Goal: Navigation & Orientation: Find specific page/section

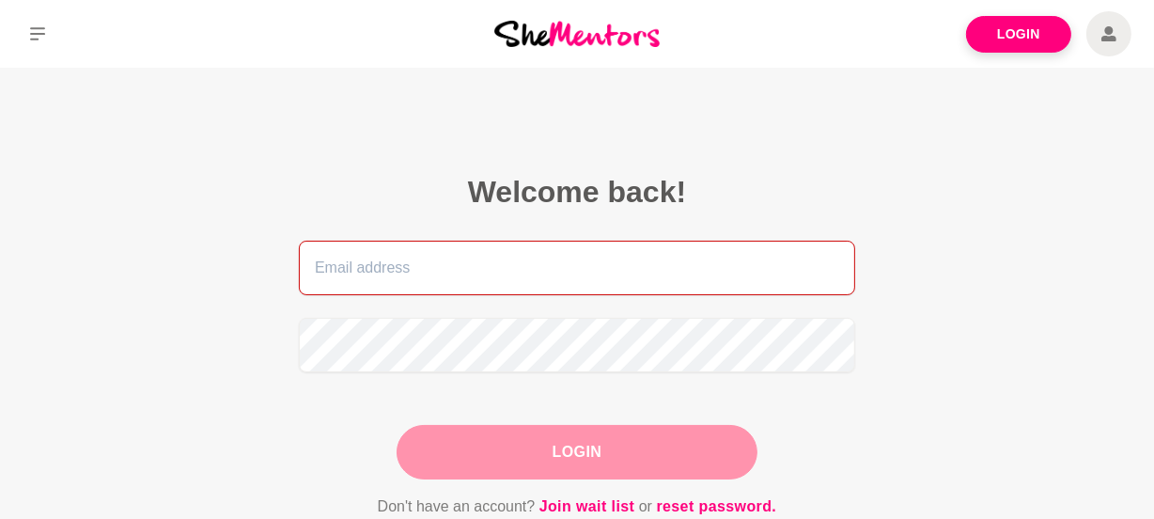
type input "[EMAIL_ADDRESS][DOMAIN_NAME]"
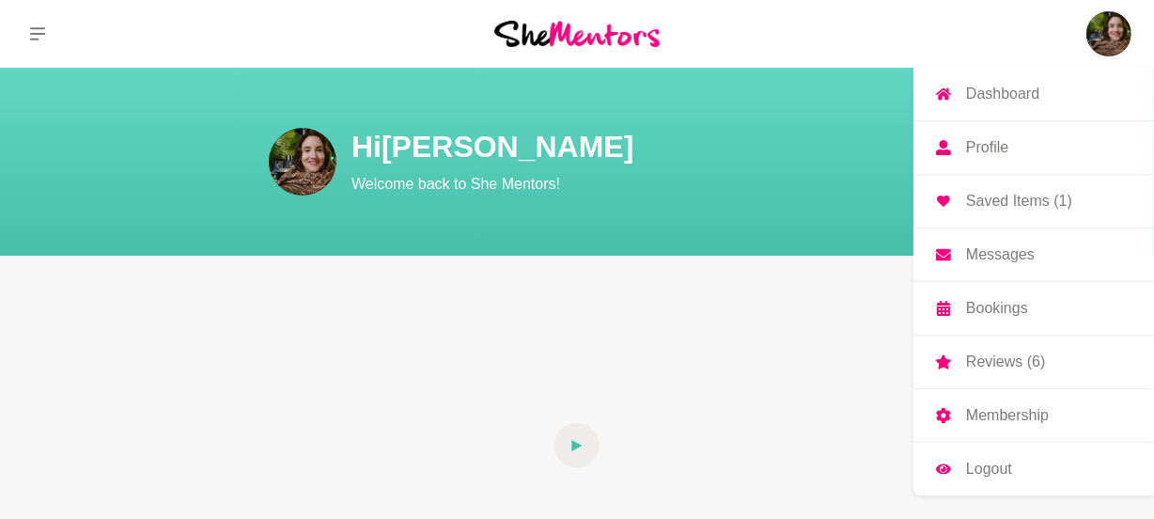
click at [1035, 205] on p "Saved Items (1)" at bounding box center [1019, 201] width 106 height 15
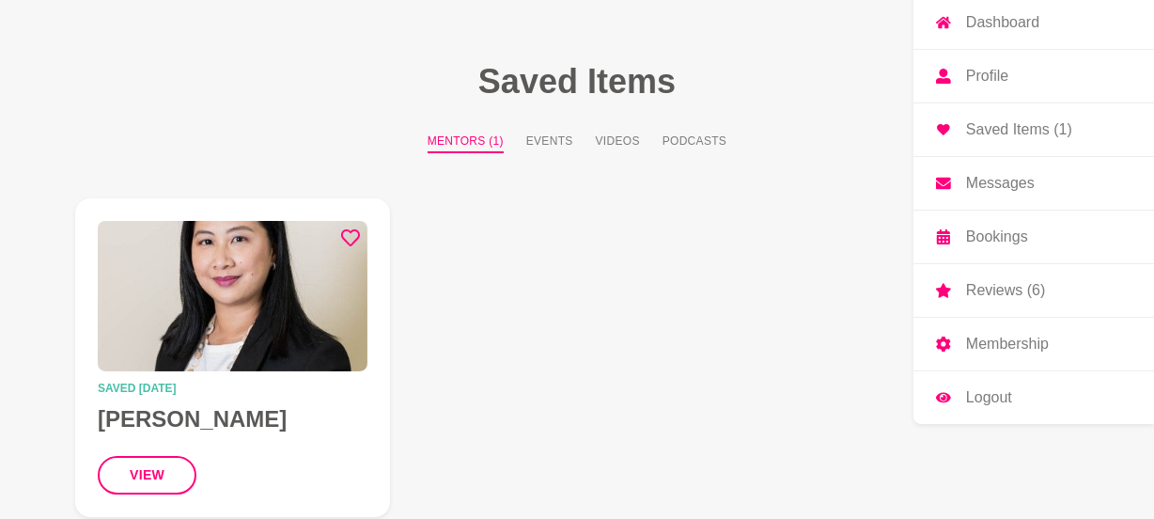
scroll to position [85, 0]
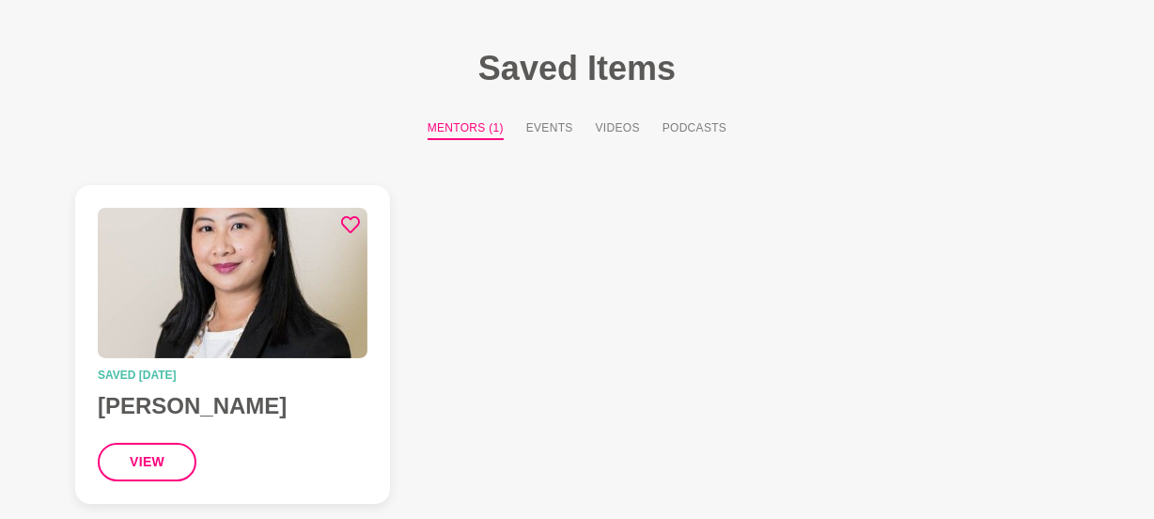
click at [173, 403] on h4 "[PERSON_NAME]" at bounding box center [233, 406] width 270 height 28
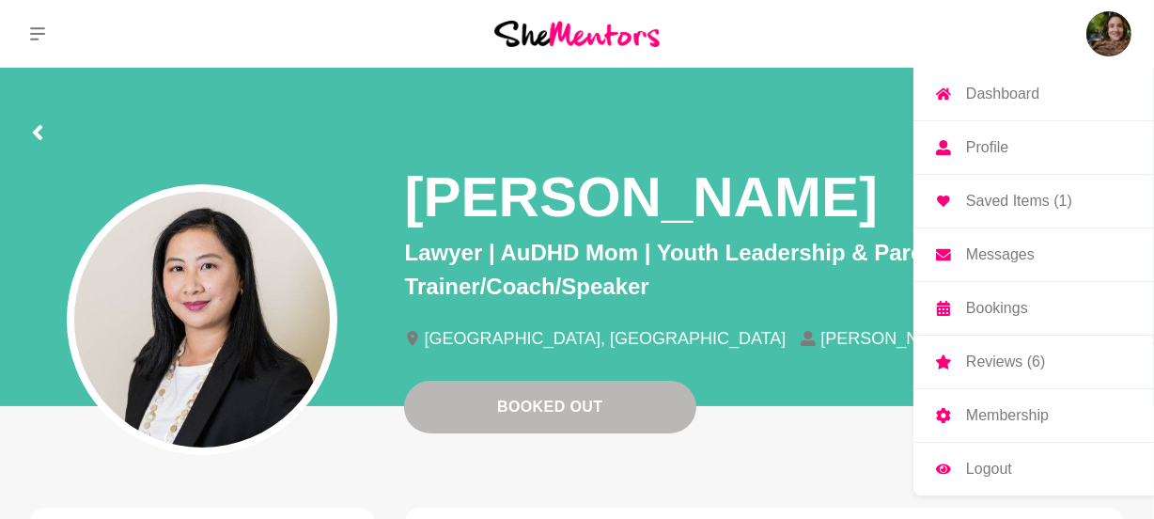
click at [1002, 367] on p "Reviews (6)" at bounding box center [1005, 361] width 79 height 15
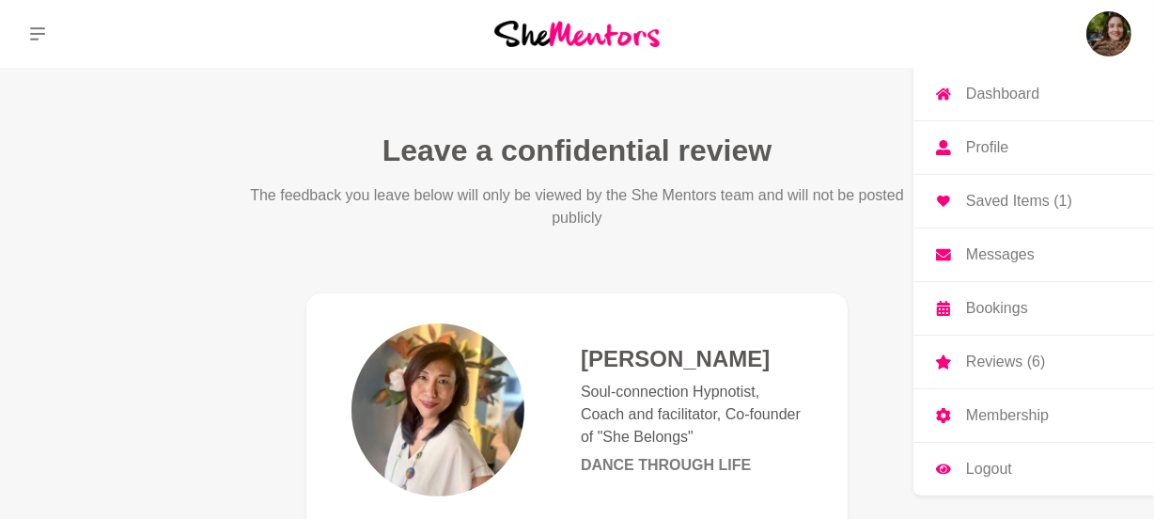
click at [1029, 421] on p "Membership" at bounding box center [1007, 415] width 83 height 15
